Goal: Transaction & Acquisition: Purchase product/service

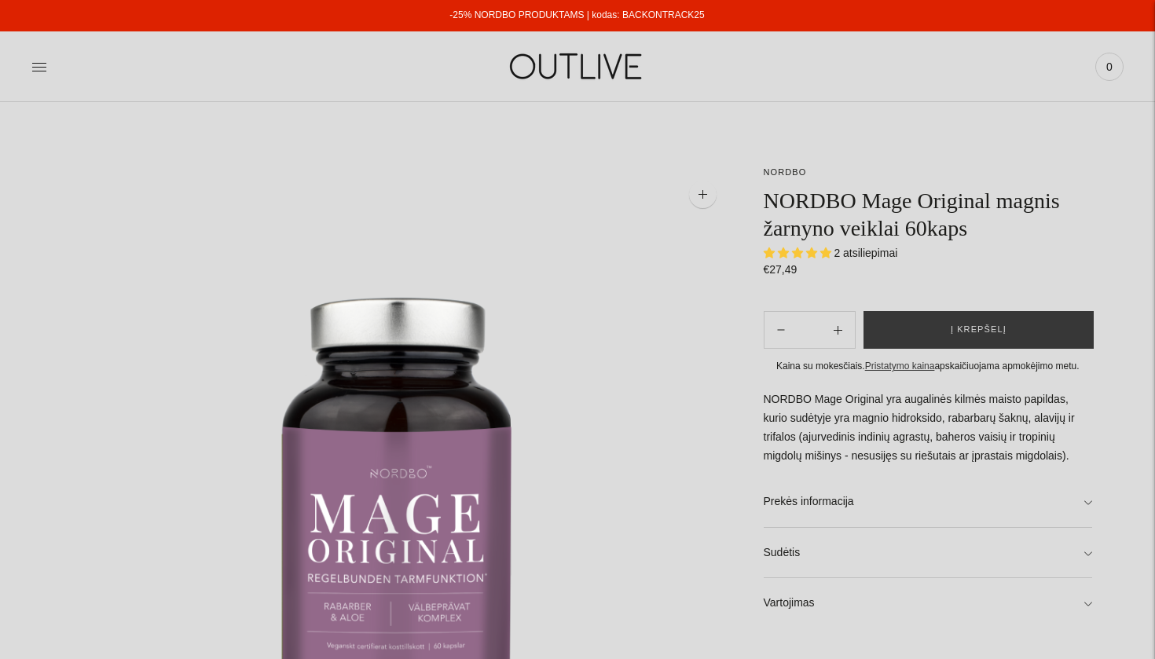
click at [607, 61] on img at bounding box center [577, 66] width 196 height 54
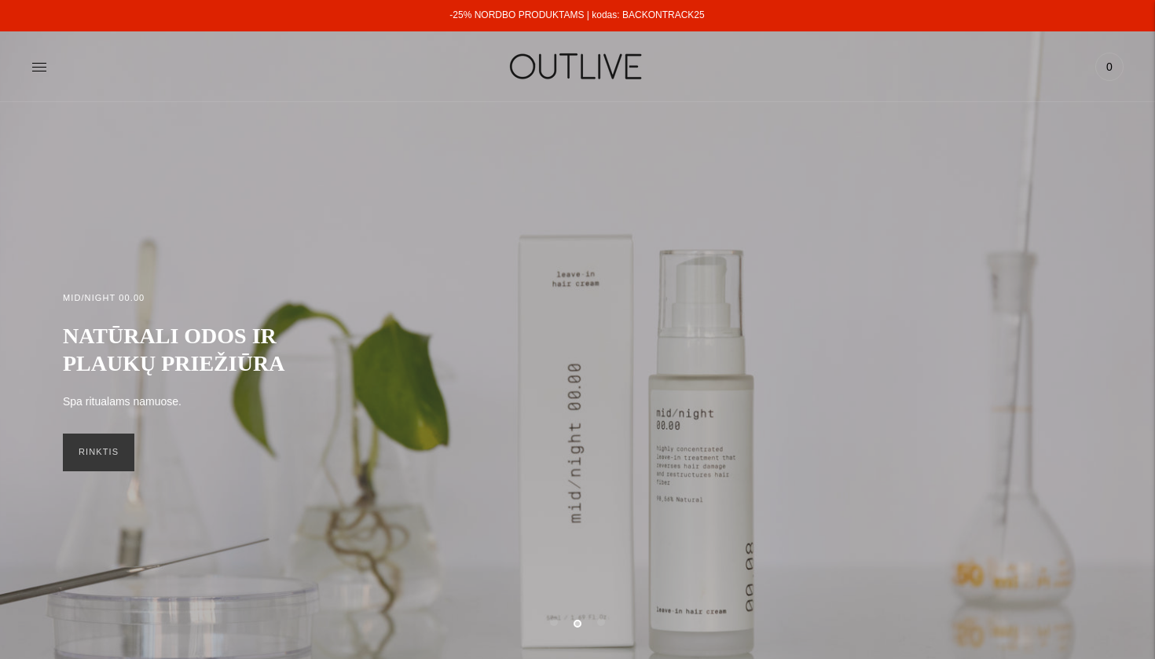
copy link "BACKONTRACK25"
drag, startPoint x: 710, startPoint y: 14, endPoint x: 624, endPoint y: 19, distance: 86.6
click at [624, 19] on div "-25% NORDBO PRODUKTAMS | kodas: BACKONTRACK25" at bounding box center [577, 15] width 1156 height 31
click at [585, 73] on img at bounding box center [577, 66] width 196 height 54
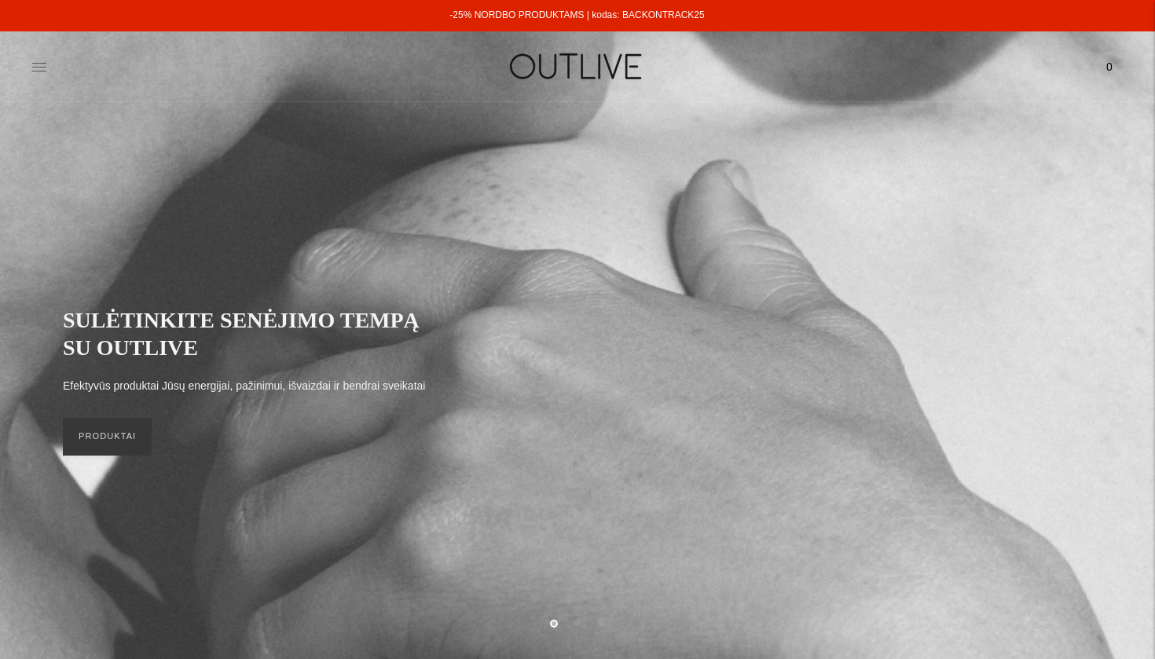
click at [38, 69] on icon at bounding box center [39, 67] width 16 height 16
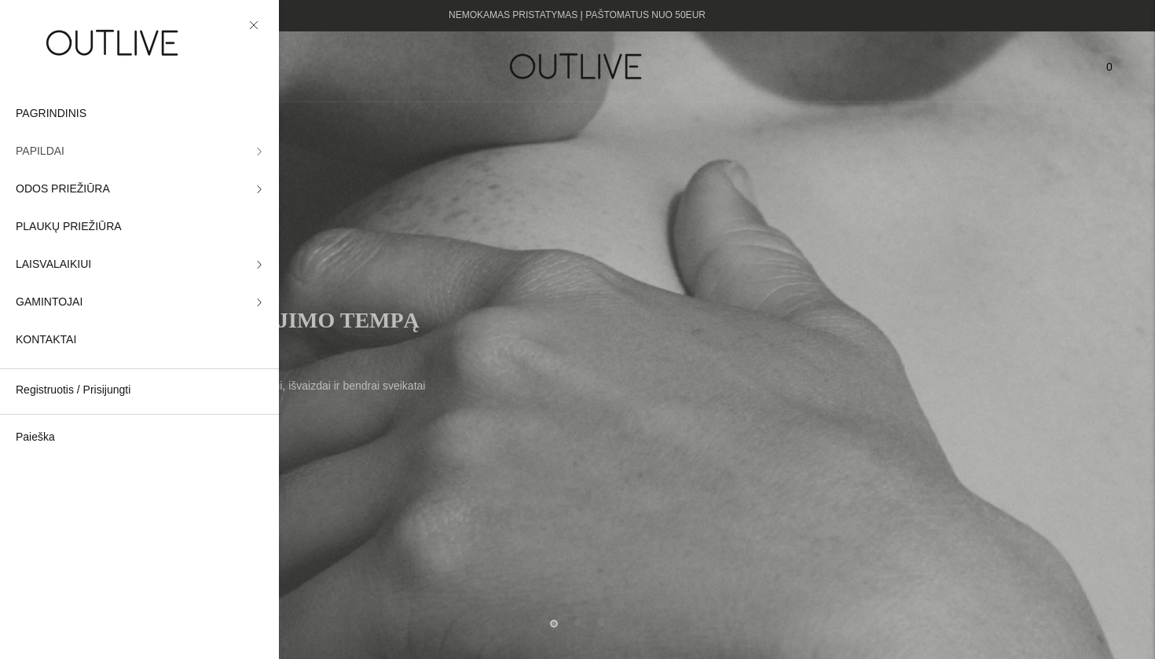
click at [140, 154] on link "PAPILDAI" at bounding box center [139, 152] width 279 height 38
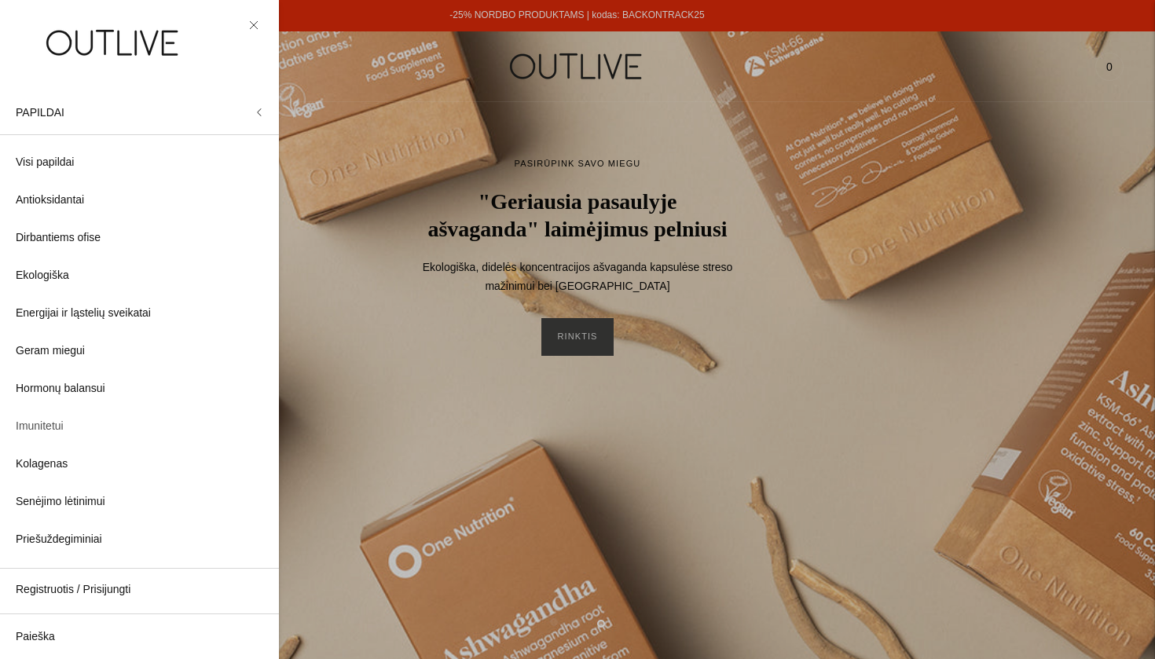
scroll to position [7, 0]
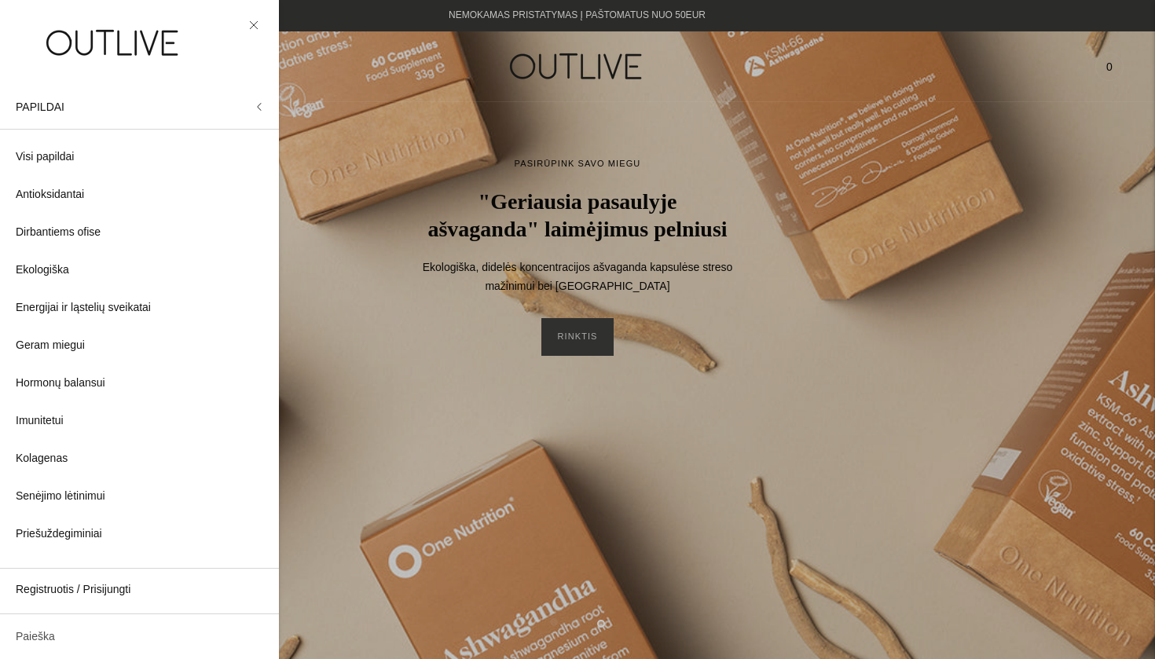
click at [27, 639] on link "Paieška" at bounding box center [139, 637] width 279 height 38
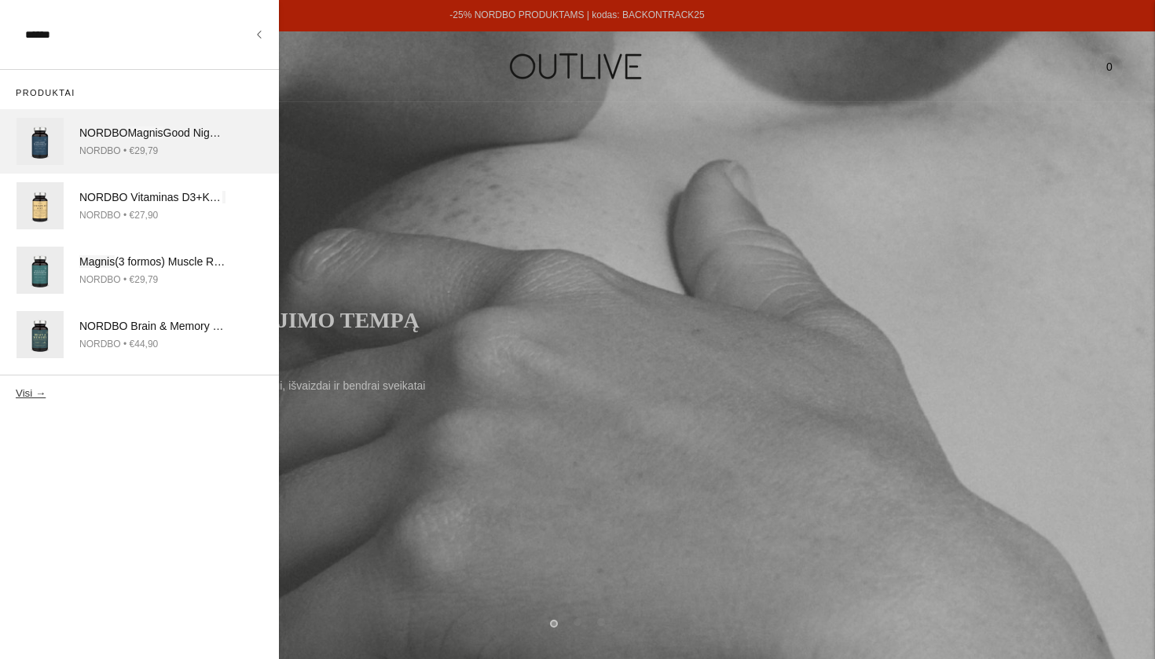
type input "******"
click at [32, 137] on img at bounding box center [40, 141] width 47 height 47
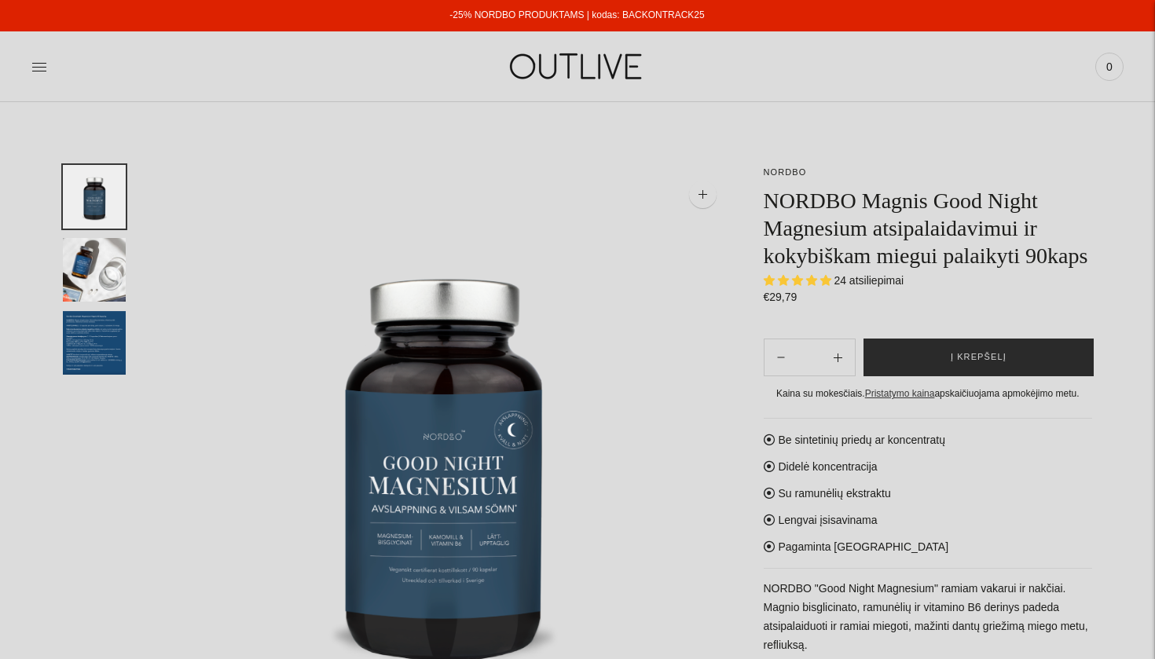
click at [1025, 375] on button "Į krepšelį" at bounding box center [979, 358] width 230 height 38
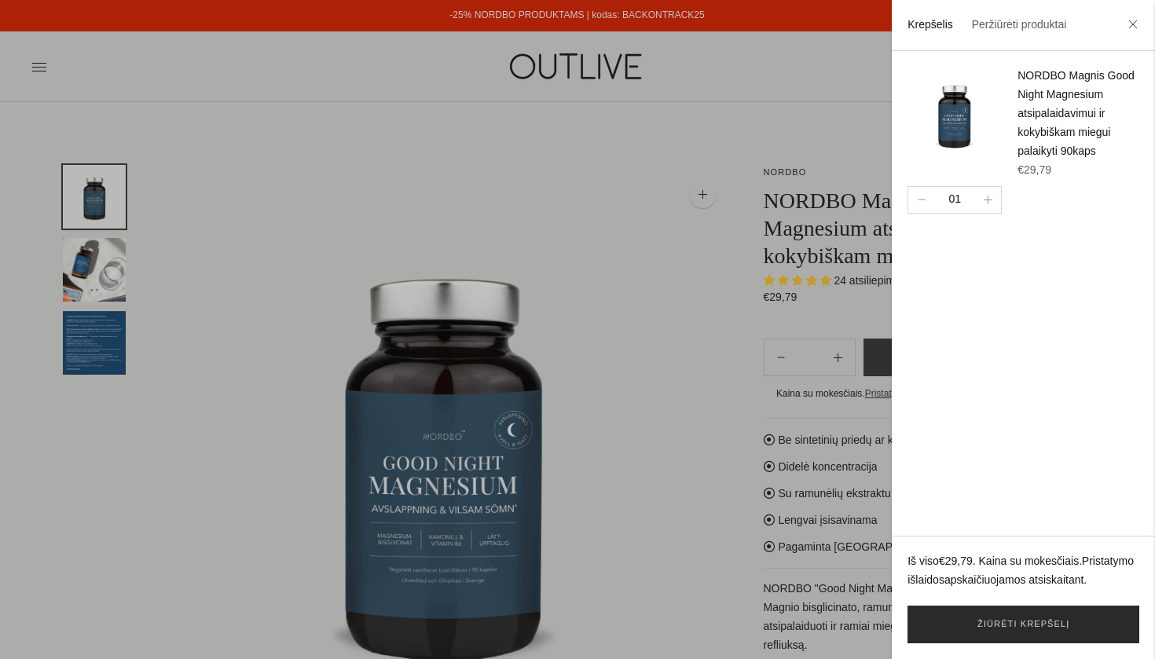
click at [1010, 629] on link "Žiūrėti krepšelį" at bounding box center [1024, 625] width 232 height 38
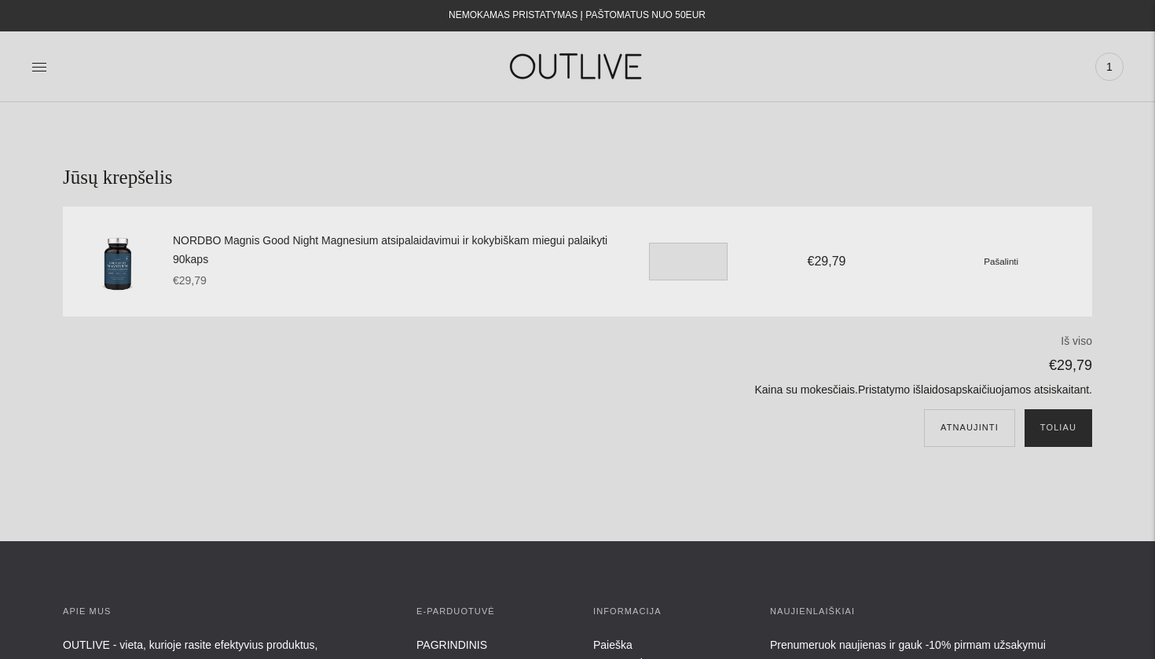
click at [1054, 434] on button "Toliau" at bounding box center [1059, 428] width 68 height 38
